Goal: Communication & Community: Answer question/provide support

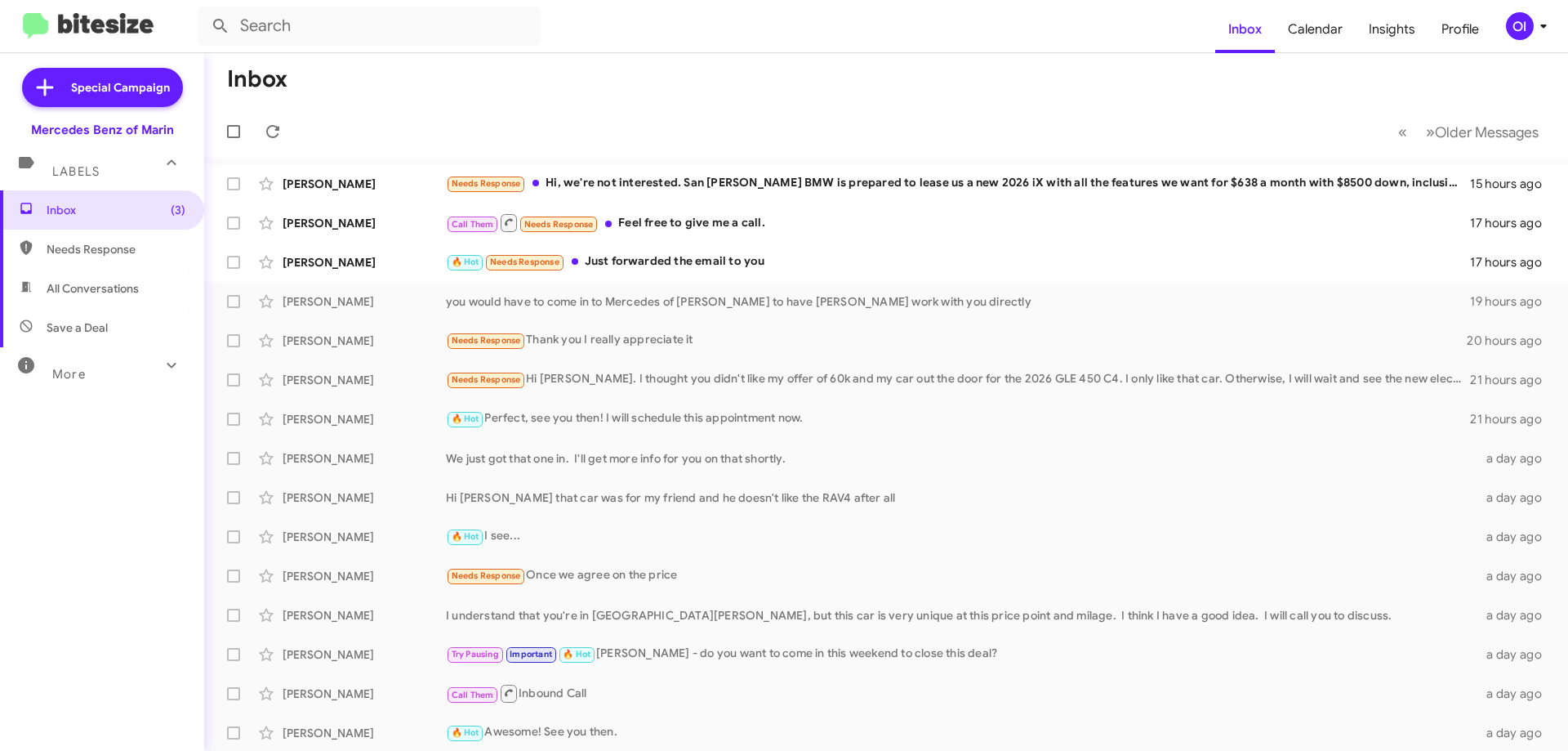
click at [1521, 29] on div "OI" at bounding box center [1519, 26] width 28 height 28
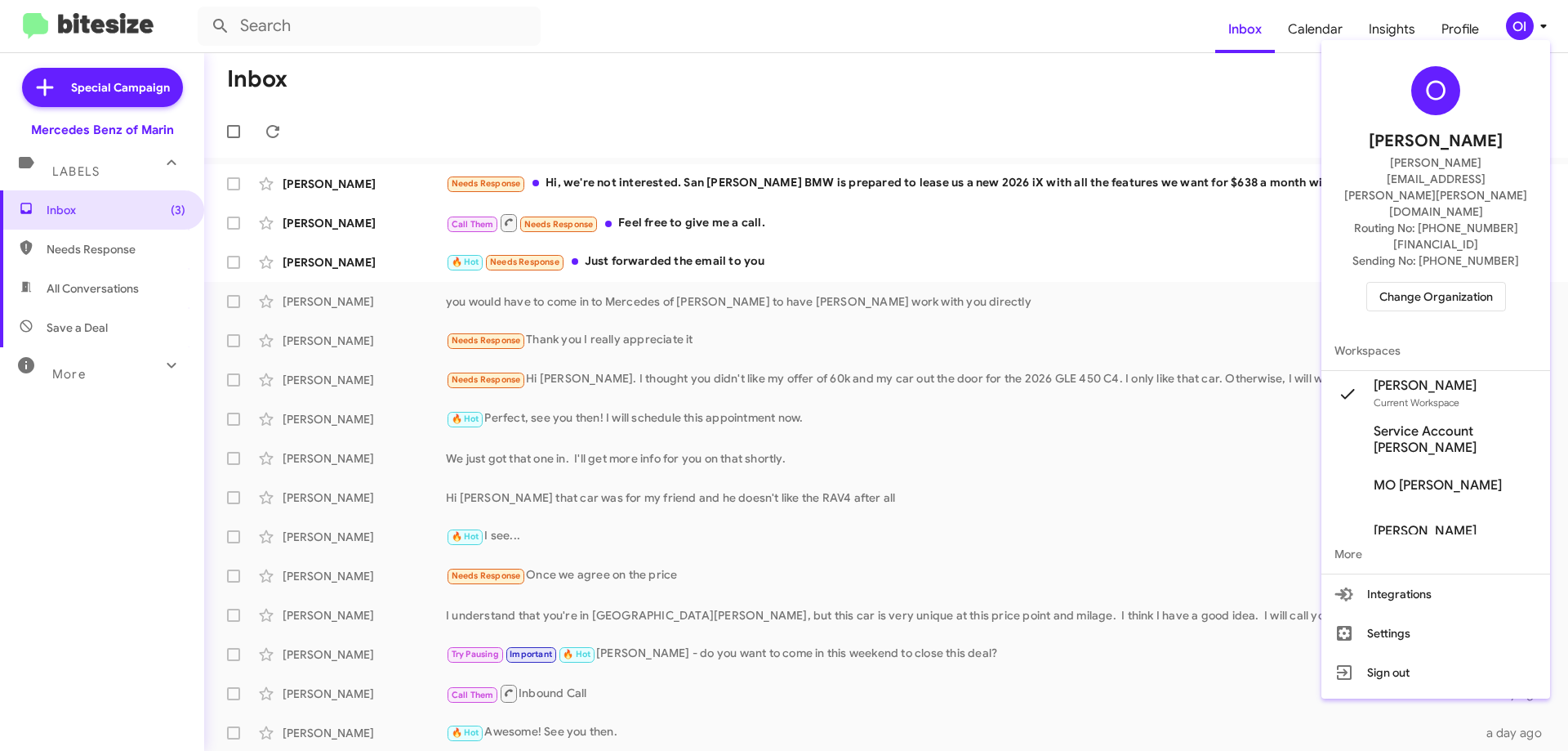
click at [1226, 197] on div at bounding box center [784, 376] width 1568 height 751
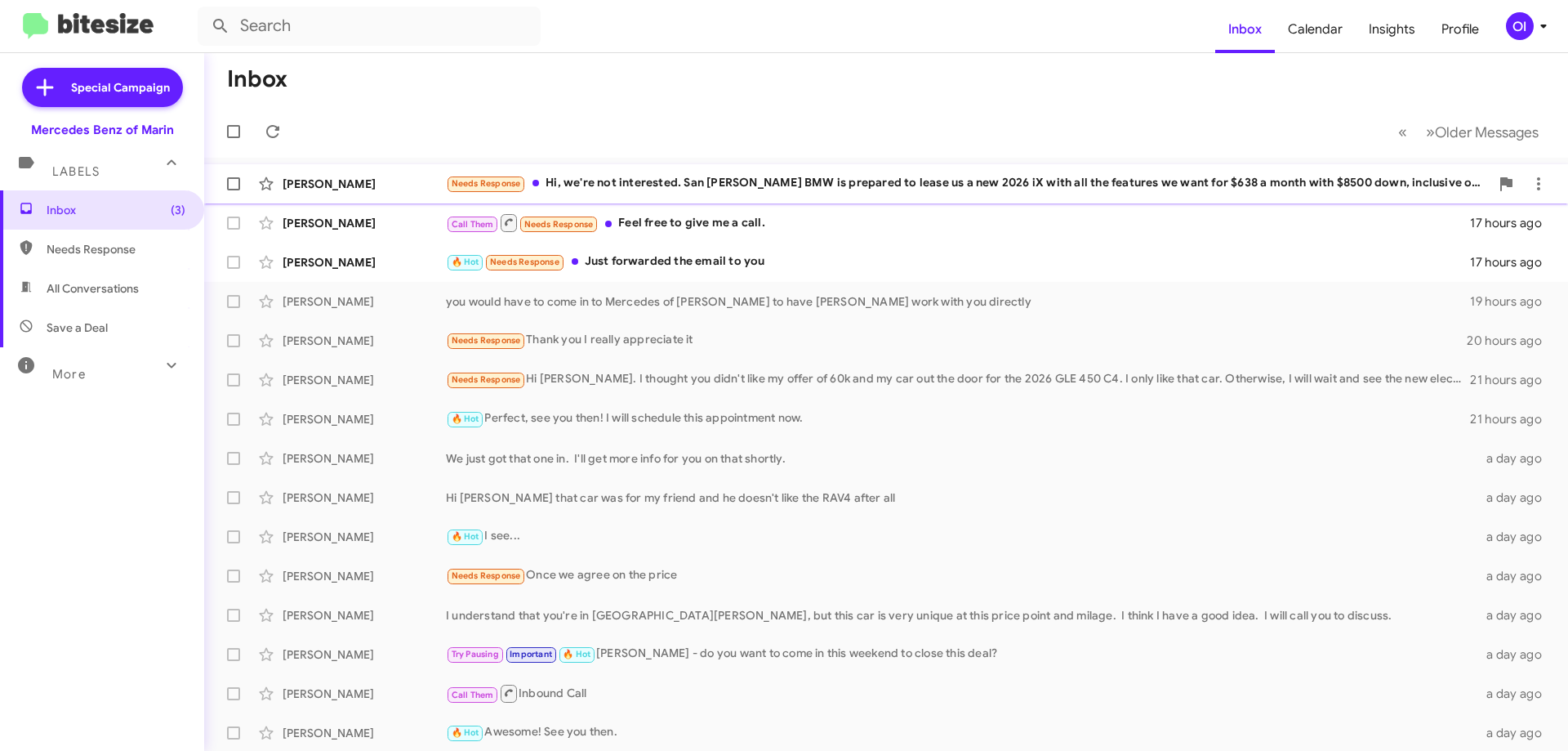
click at [1215, 195] on div "[PERSON_NAME] Needs Response Hi, we're not interested. San [PERSON_NAME] BMW is…" at bounding box center [886, 184] width 1338 height 33
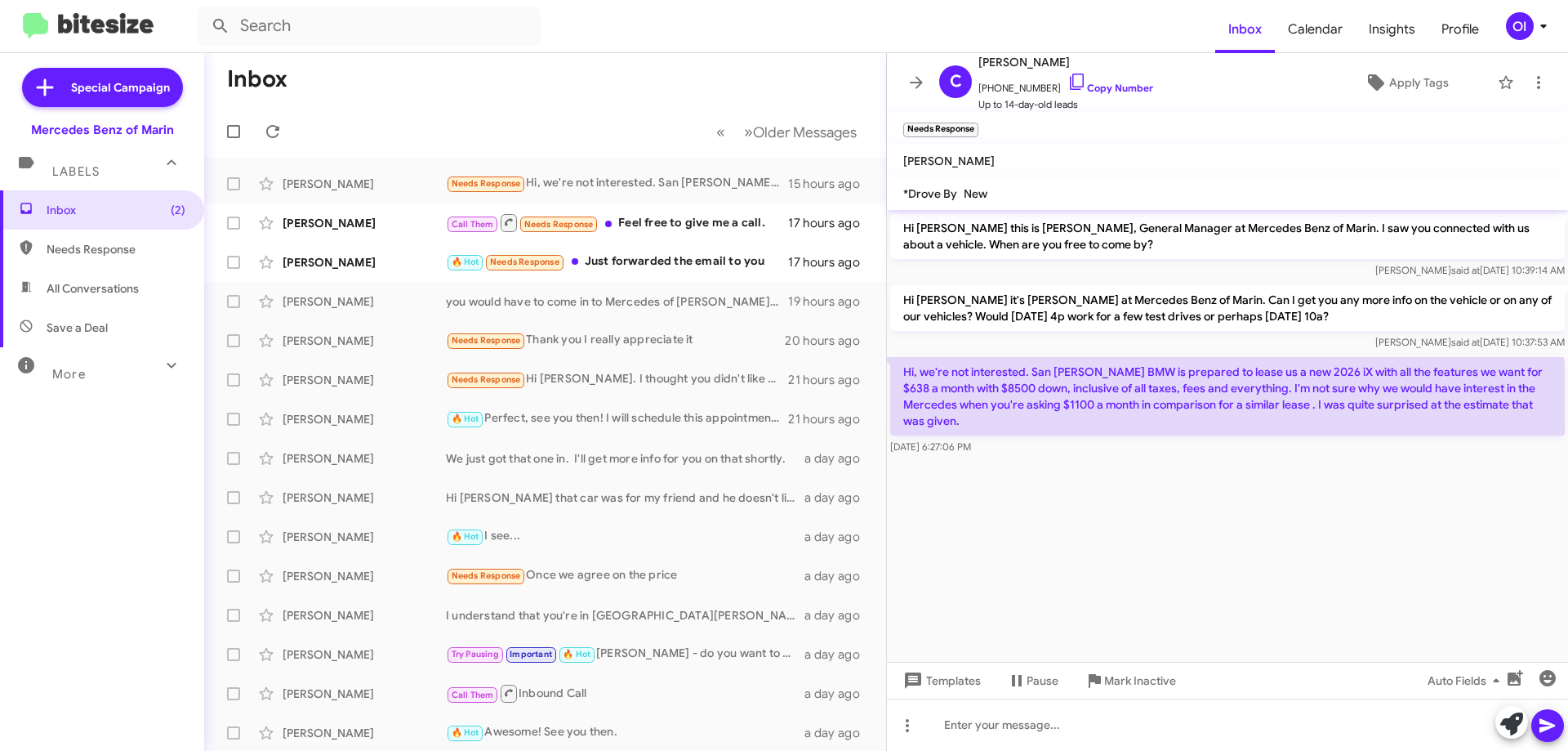
drag, startPoint x: 1158, startPoint y: 444, endPoint x: 1135, endPoint y: 426, distance: 29.2
click at [1135, 426] on div "Hi, we're not interested. San [PERSON_NAME] BMW is prepared to lease us a new 2…" at bounding box center [1228, 406] width 675 height 98
click at [1134, 435] on div "Hi, we're not interested. San [PERSON_NAME] BMW is prepared to lease us a new 2…" at bounding box center [1228, 406] width 675 height 98
drag, startPoint x: 1142, startPoint y: 447, endPoint x: 1124, endPoint y: 437, distance: 20.6
click at [1124, 438] on div "Hi, we're not interested. San [PERSON_NAME] BMW is prepared to lease us a new 2…" at bounding box center [1228, 406] width 675 height 98
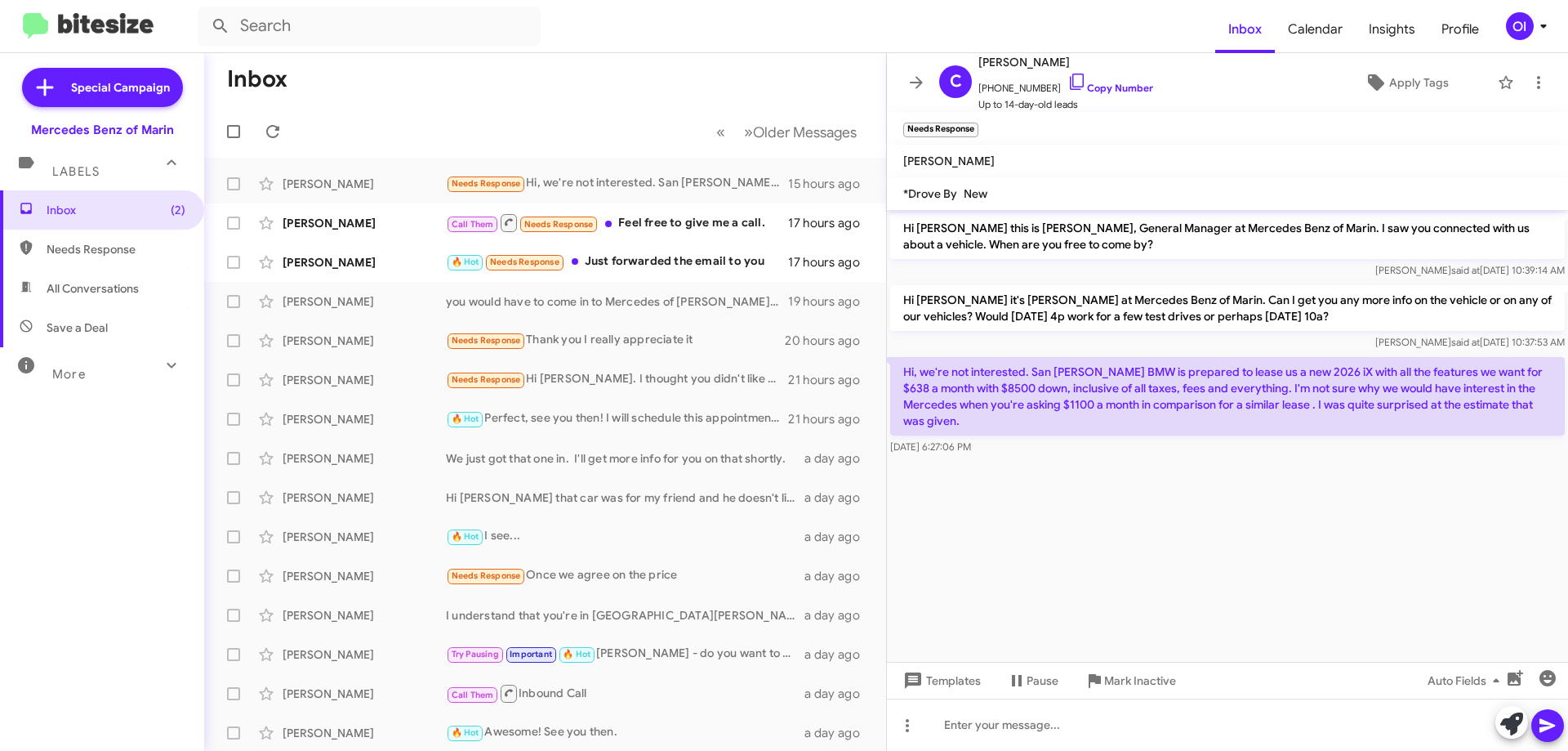
click at [1124, 437] on div "Hi, we're not interested. San [PERSON_NAME] BMW is prepared to lease us a new 2…" at bounding box center [1228, 406] width 675 height 98
drag, startPoint x: 1089, startPoint y: 422, endPoint x: 1106, endPoint y: 455, distance: 37.1
click at [1103, 454] on div "Hi, we're not interested. San [PERSON_NAME] BMW is prepared to lease us a new 2…" at bounding box center [1228, 406] width 675 height 98
click at [1106, 455] on div "Hi, we're not interested. San [PERSON_NAME] BMW is prepared to lease us a new 2…" at bounding box center [1227, 406] width 681 height 104
drag, startPoint x: 1132, startPoint y: 463, endPoint x: 1104, endPoint y: 432, distance: 41.8
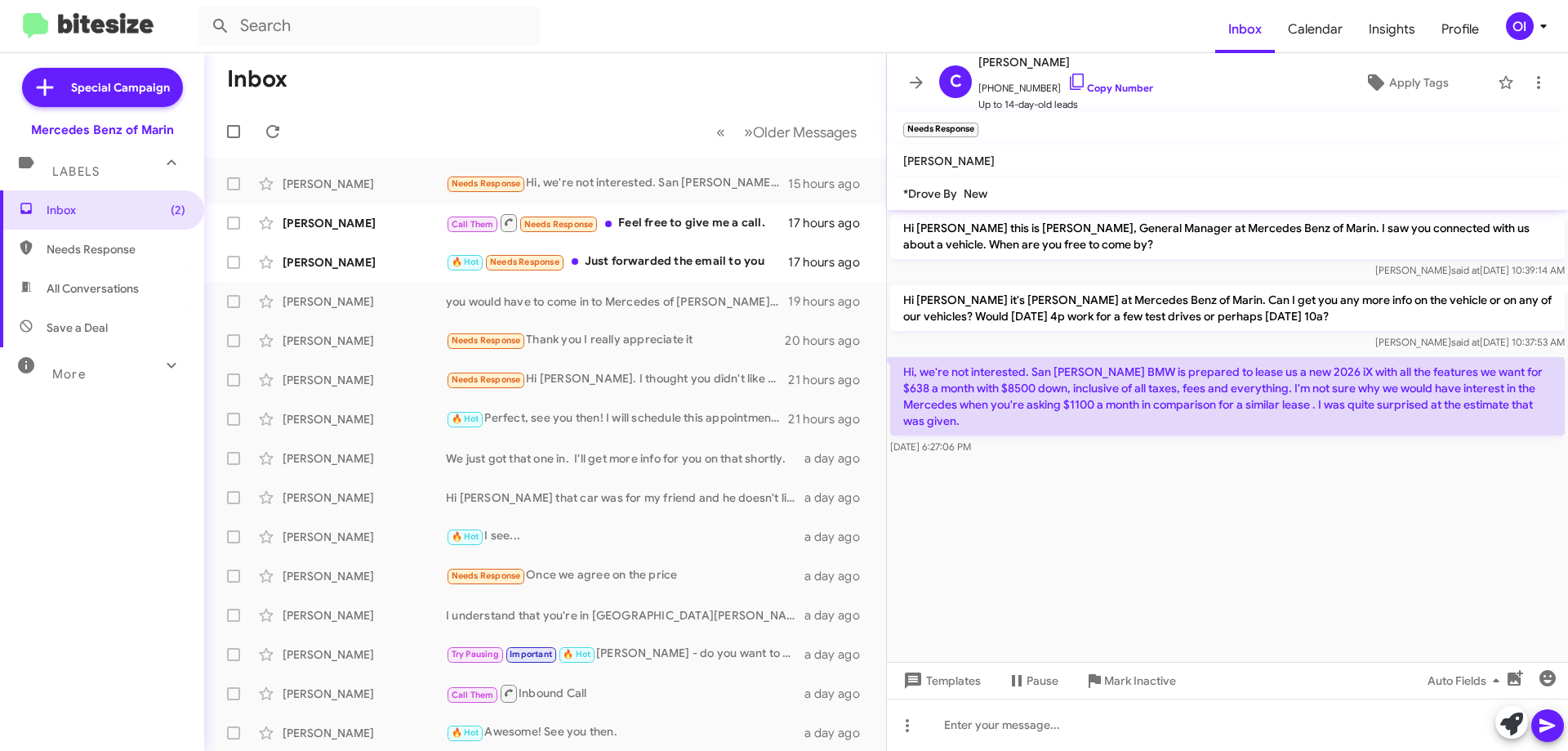
click at [1104, 432] on cdk-virtual-scroll-viewport "Hi [PERSON_NAME] this is [PERSON_NAME], General Manager at Mercedes Benz of Mar…" at bounding box center [1227, 435] width 681 height 452
click at [1103, 432] on p "Hi, we're not interested. San [PERSON_NAME] BMW is prepared to lease us a new 2…" at bounding box center [1228, 396] width 675 height 78
